Goal: Information Seeking & Learning: Learn about a topic

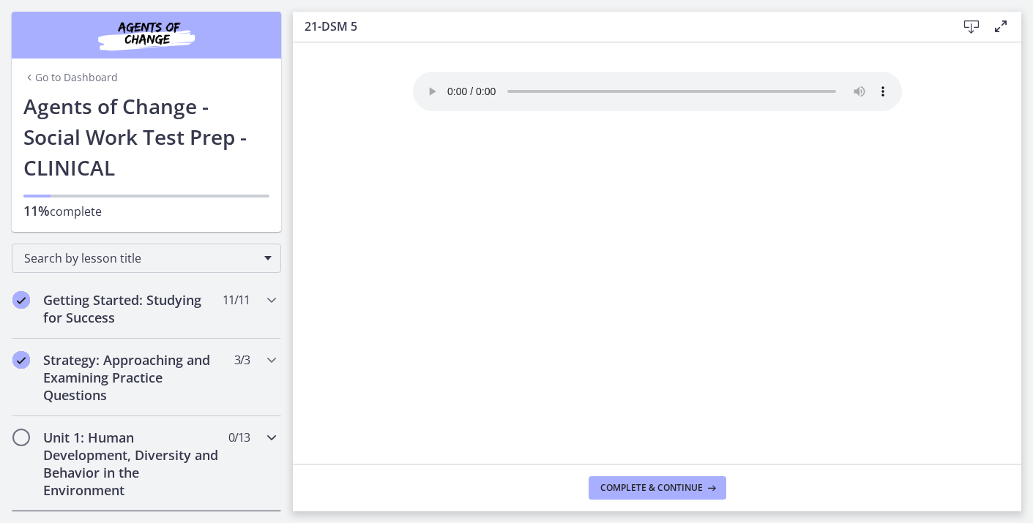
click at [130, 431] on h2 "Unit 1: Human Development, Diversity and Behavior in the Environment" at bounding box center [132, 464] width 179 height 70
click at [26, 438] on span "Chapters" at bounding box center [21, 437] width 15 height 15
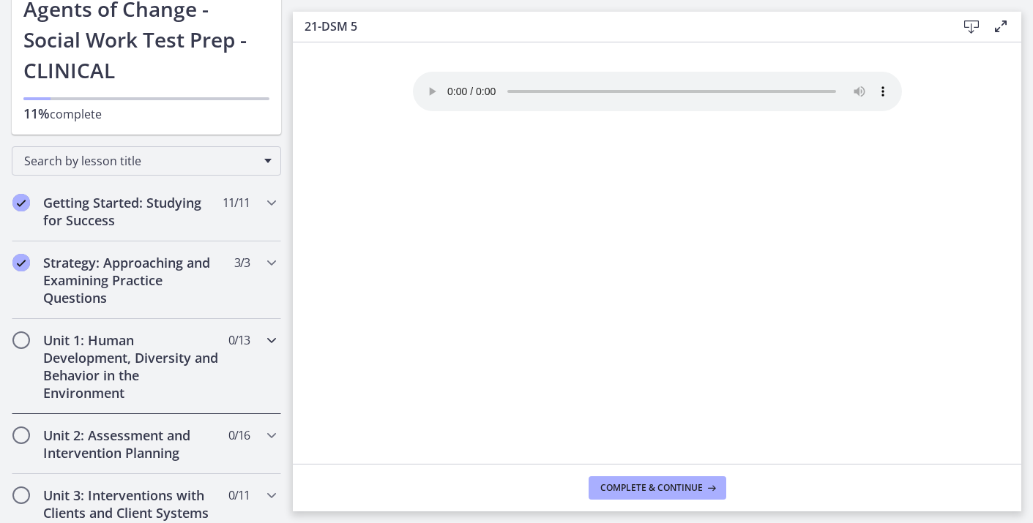
scroll to position [109, 0]
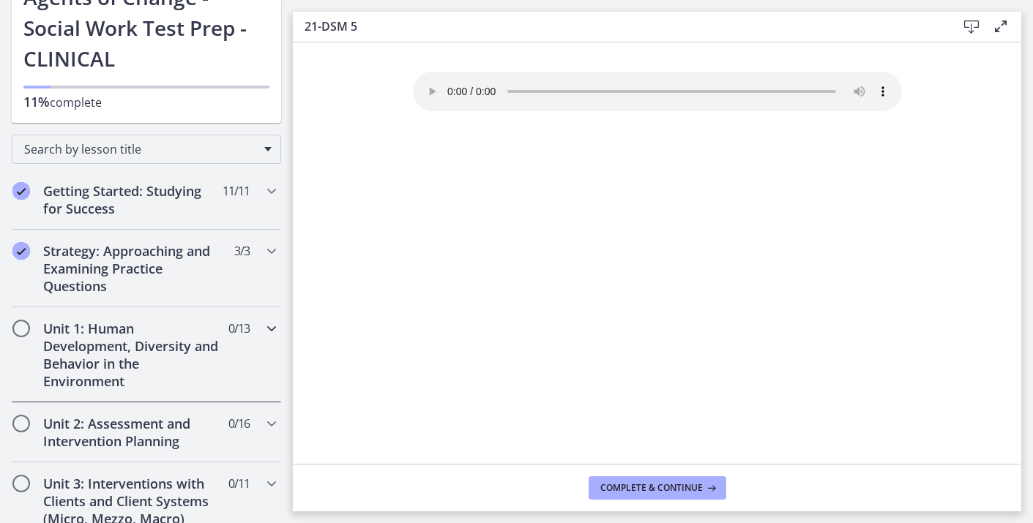
click at [273, 329] on icon "Chapters" at bounding box center [272, 329] width 18 height 18
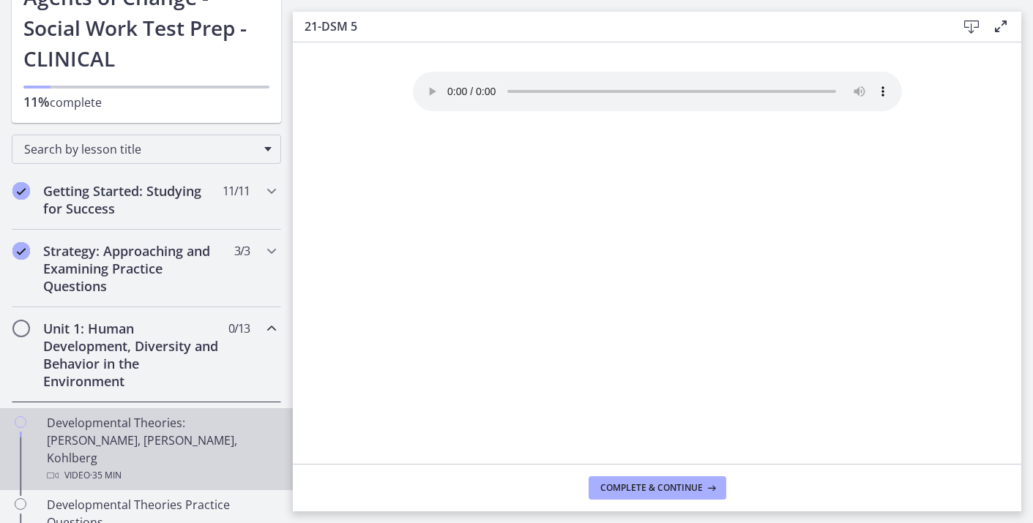
click at [193, 421] on div "Developmental Theories: [PERSON_NAME], [PERSON_NAME], Kohlberg Video · 35 min" at bounding box center [161, 449] width 228 height 70
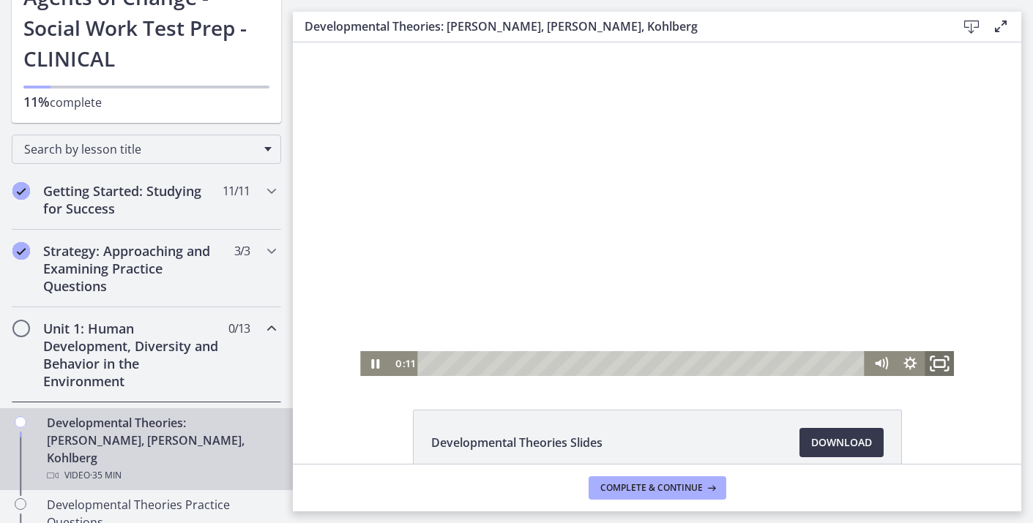
click at [945, 364] on icon "Fullscreen" at bounding box center [939, 364] width 35 height 30
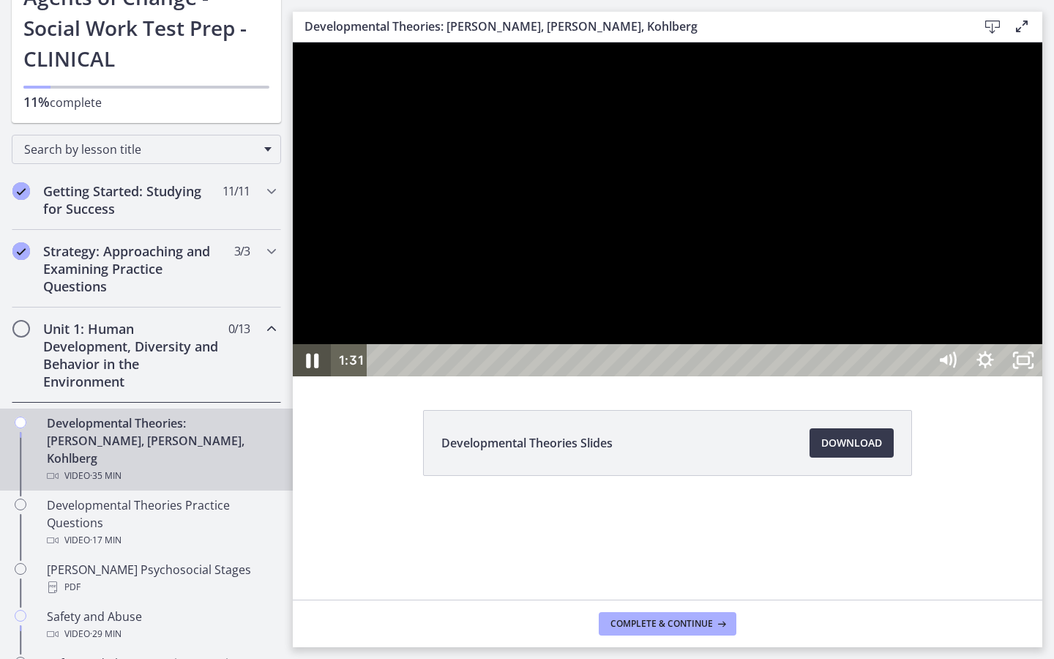
click at [301, 380] on icon "Pause" at bounding box center [311, 360] width 45 height 39
